Goal: Find specific page/section: Find specific page/section

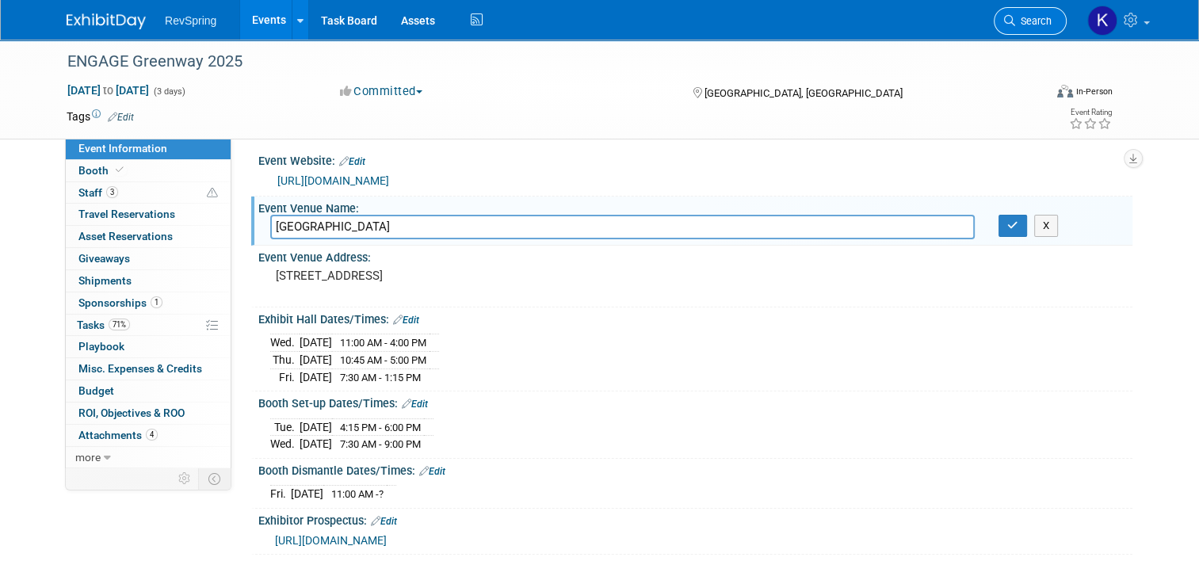
click at [1049, 26] on span "Search" at bounding box center [1033, 21] width 36 height 12
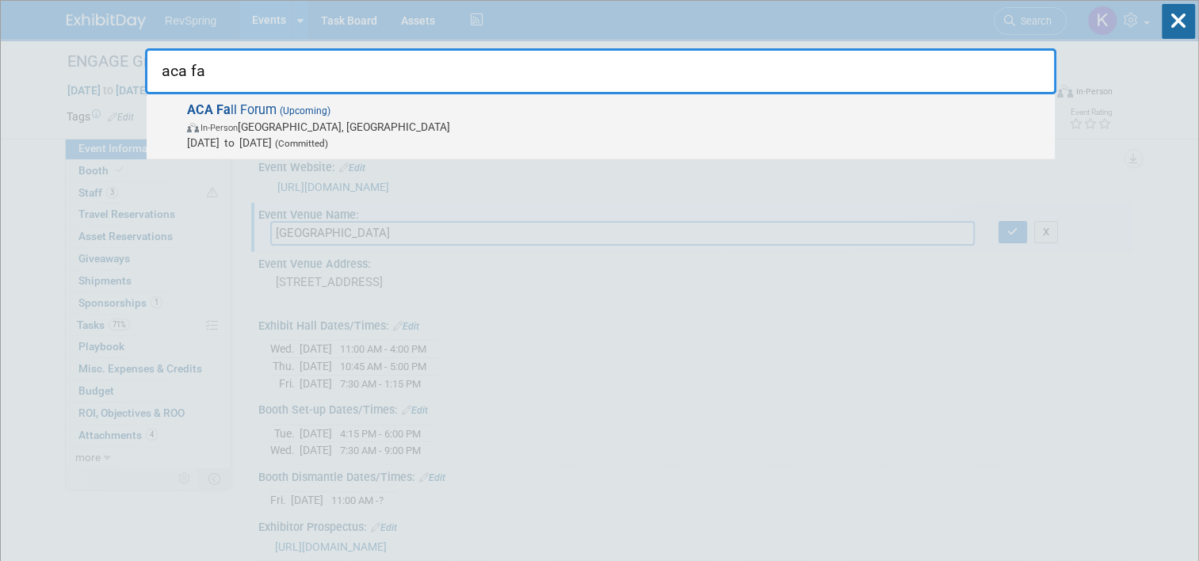
type input "aca fa"
click at [585, 120] on span "In-Person Chicago, IL" at bounding box center [616, 127] width 859 height 16
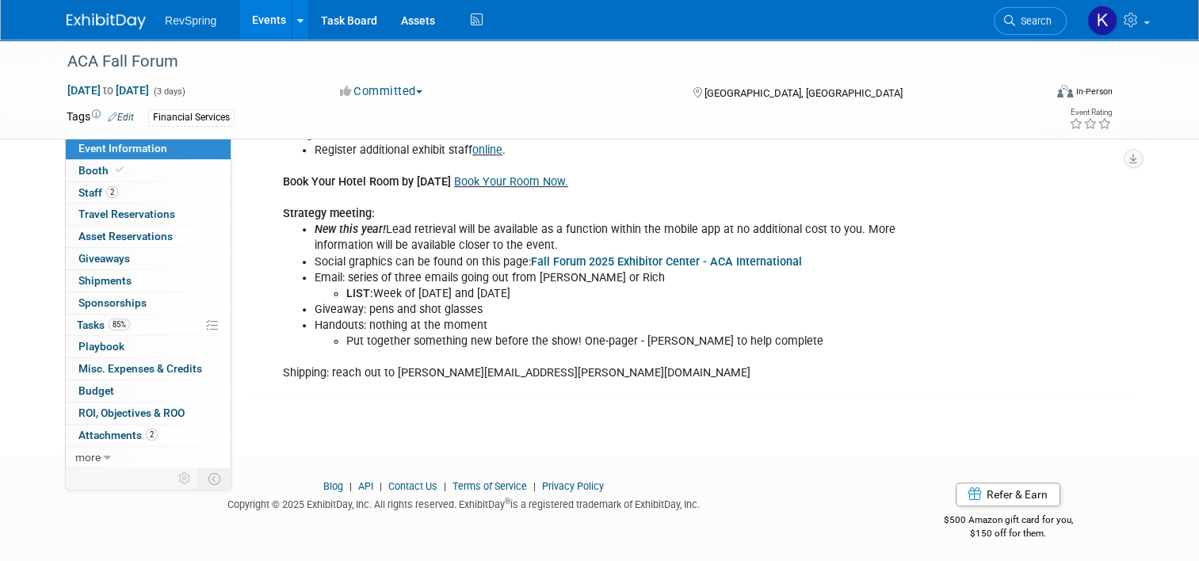
scroll to position [713, 0]
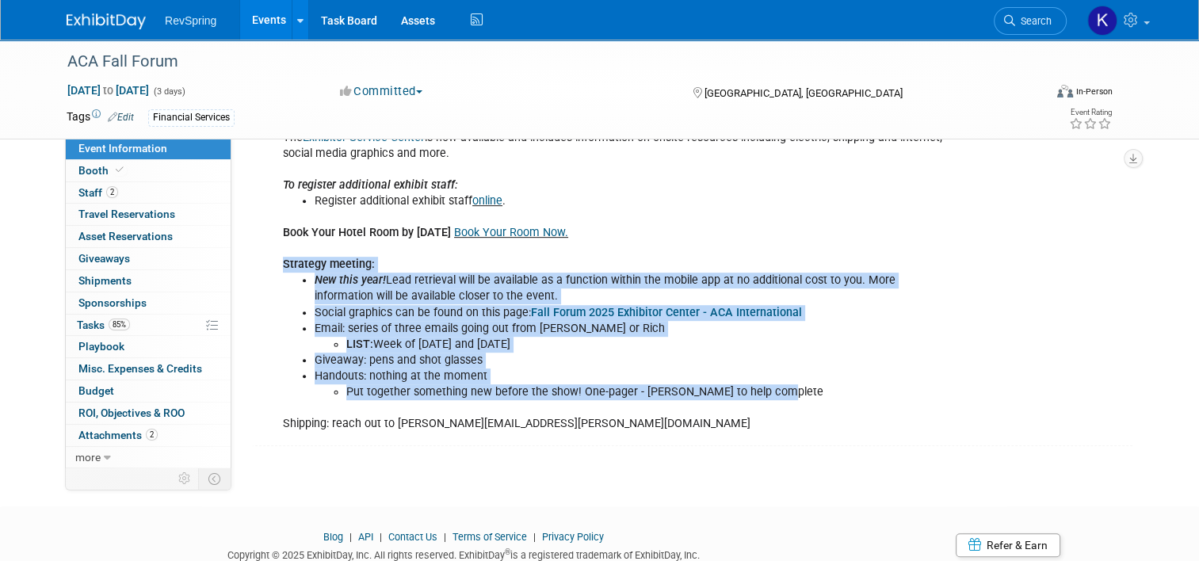
drag, startPoint x: 793, startPoint y: 386, endPoint x: 264, endPoint y: 256, distance: 544.9
click at [272, 256] on div "LIST: Week of [DATE] and [DATE] Includes : Tabletop exhibit displays include on…" at bounding box center [617, 145] width 691 height 589
copy div "Strategy meeting: New this year! Lead retrieval will be available as a function…"
